Goal: Use online tool/utility: Utilize a website feature to perform a specific function

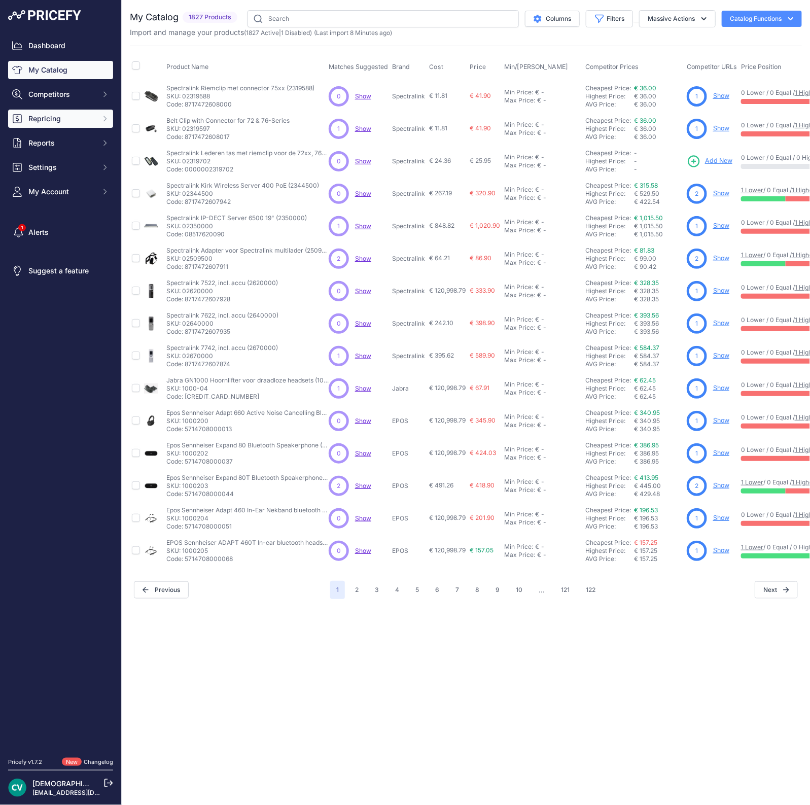
click at [67, 124] on button "Repricing" at bounding box center [60, 119] width 105 height 18
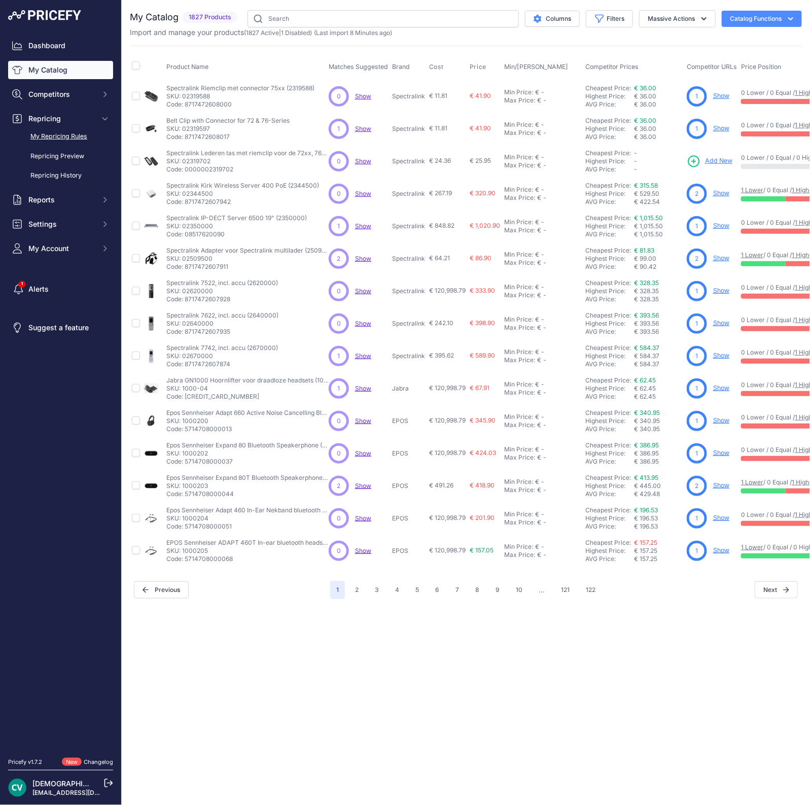
click at [87, 137] on link "My Repricing Rules" at bounding box center [60, 137] width 105 height 18
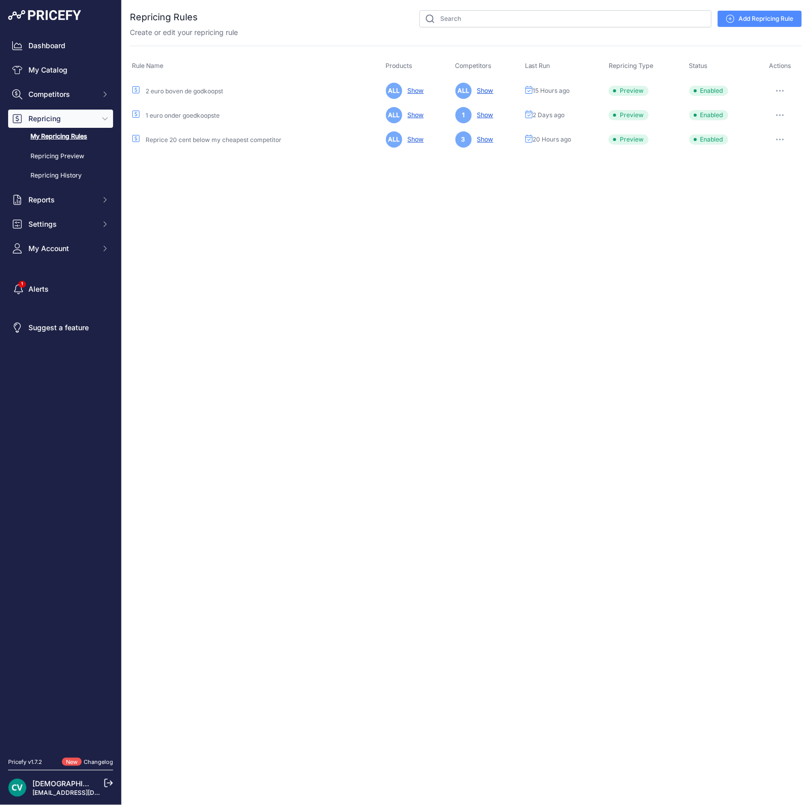
click at [773, 137] on button "button" at bounding box center [780, 139] width 20 height 14
click at [0, 0] on button "Run Preview" at bounding box center [0, 0] width 0 height 0
